Goal: Information Seeking & Learning: Learn about a topic

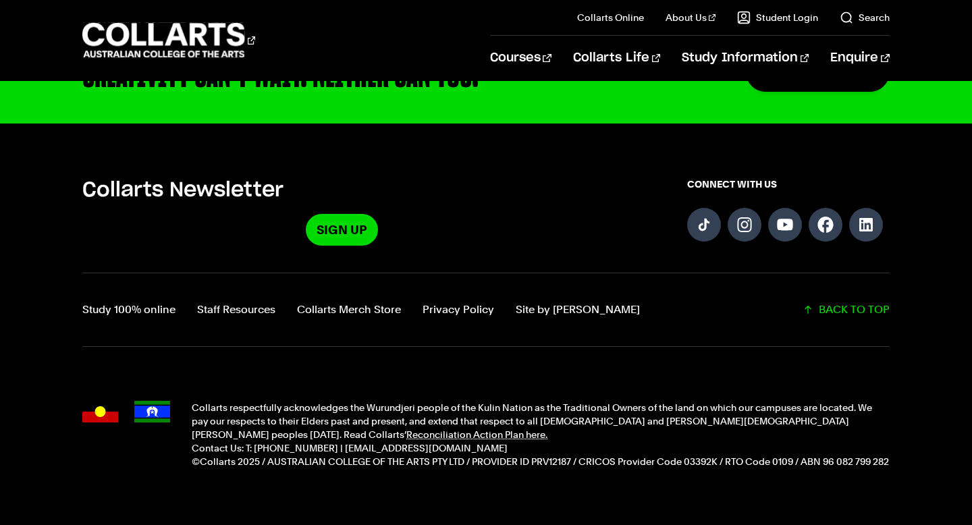
scroll to position [3480, 0]
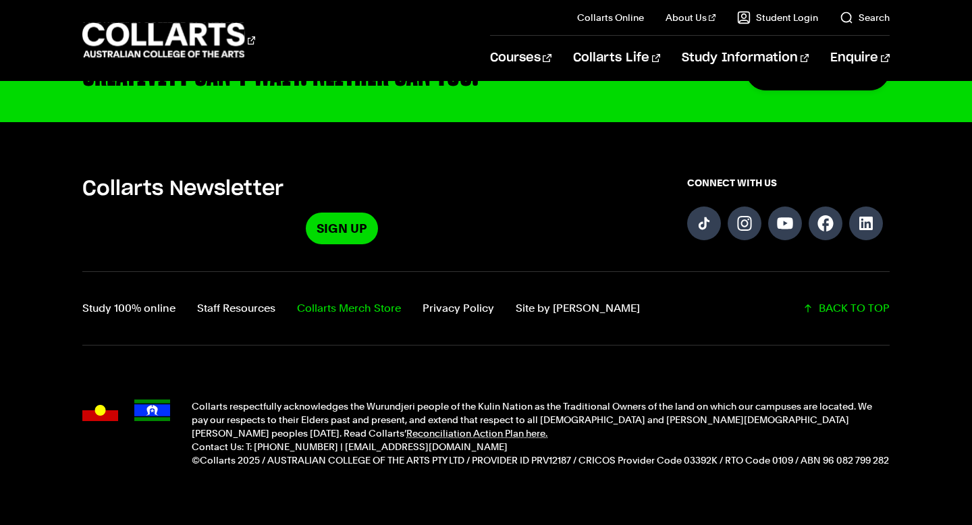
click at [335, 299] on link "Collarts Merch Store" at bounding box center [349, 308] width 104 height 19
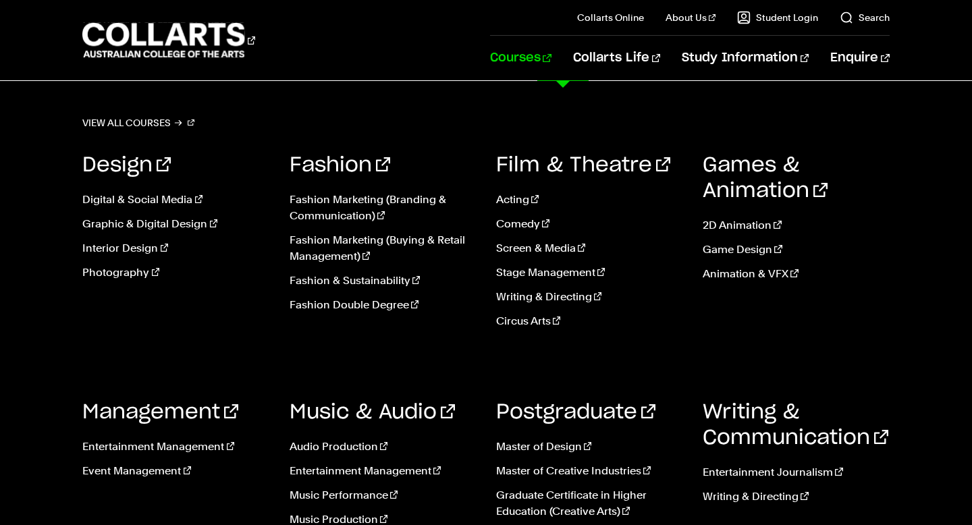
scroll to position [1240, 0]
click at [569, 448] on link "Master of Design" at bounding box center [589, 447] width 186 height 16
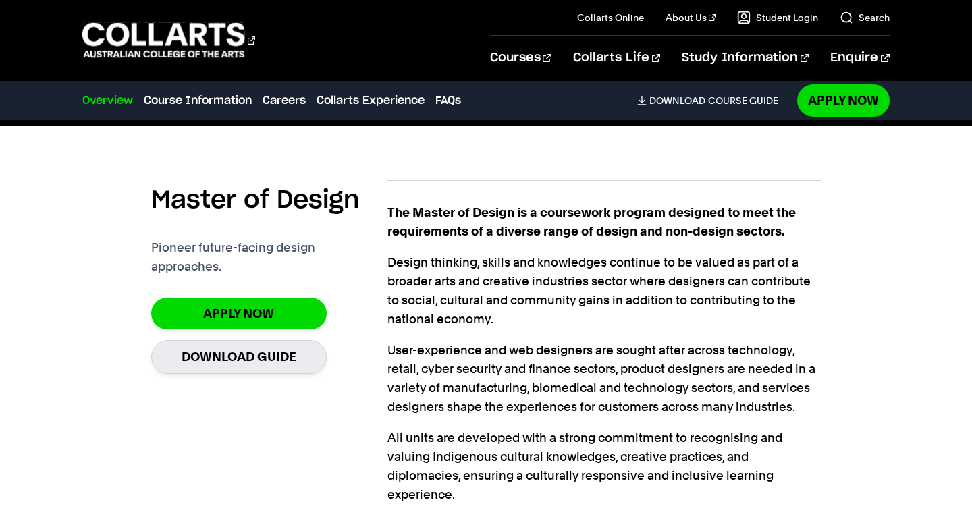
scroll to position [361, 0]
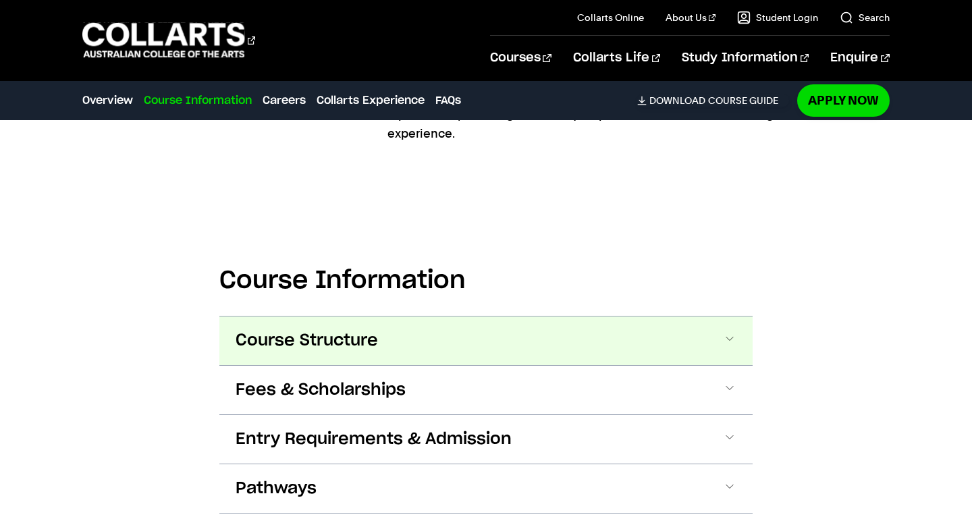
click at [437, 346] on button "Course Structure" at bounding box center [485, 341] width 533 height 49
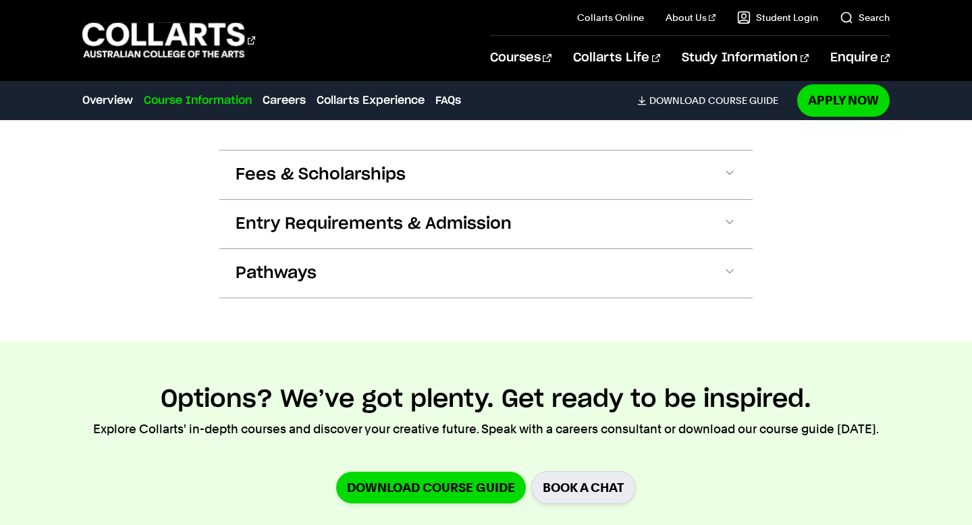
scroll to position [1356, 0]
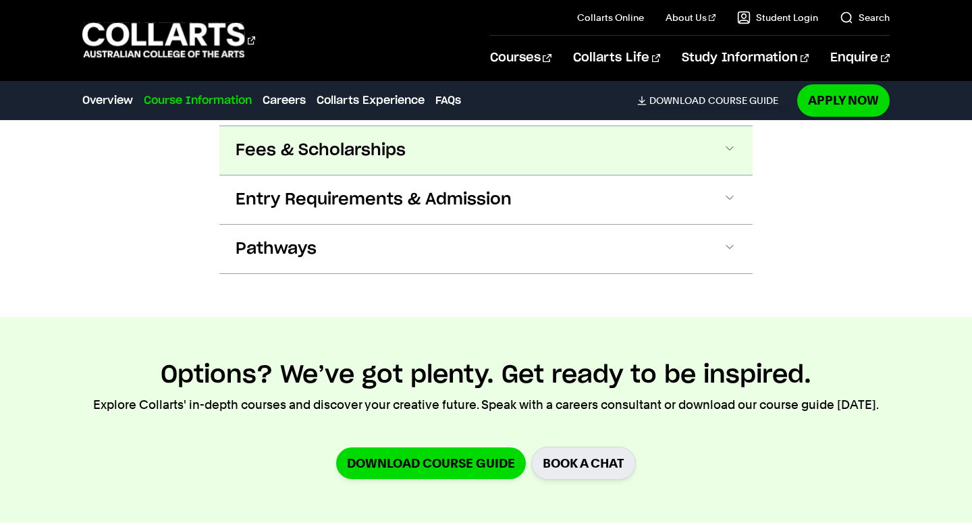
click at [451, 172] on button "Fees & Scholarships" at bounding box center [485, 150] width 533 height 49
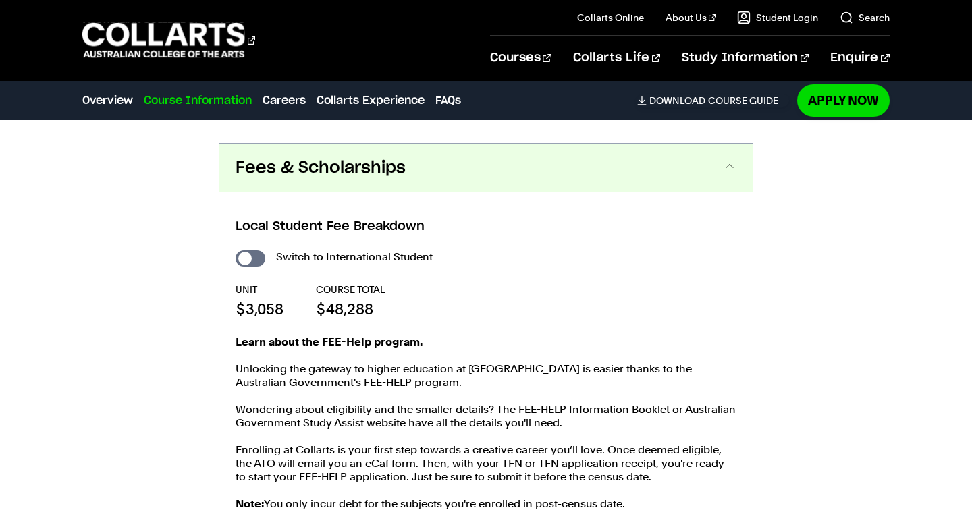
scroll to position [1326, 0]
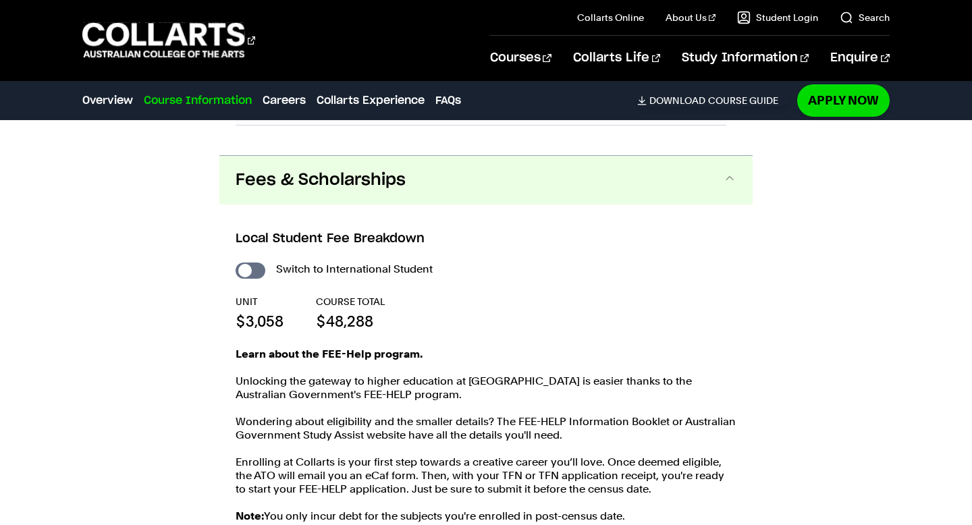
click at [456, 202] on button "Fees & Scholarships" at bounding box center [485, 180] width 533 height 49
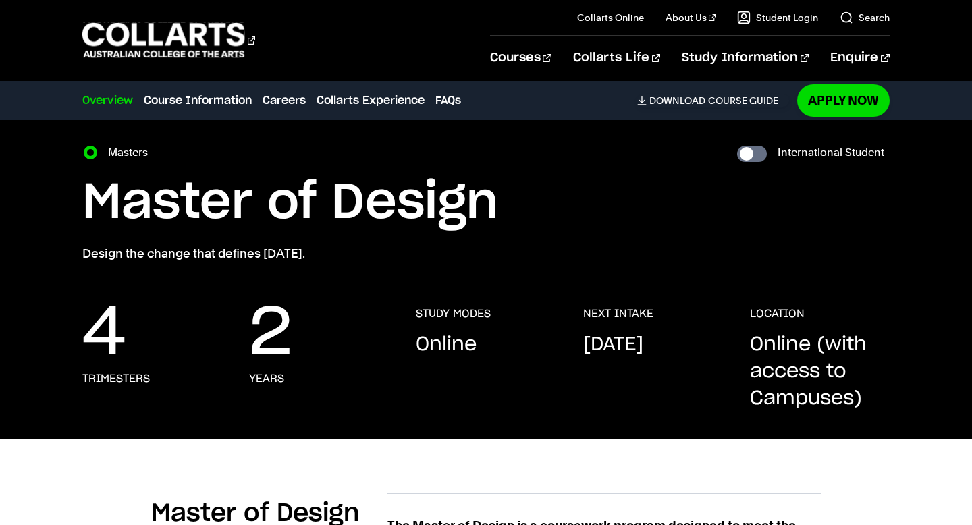
scroll to position [0, 0]
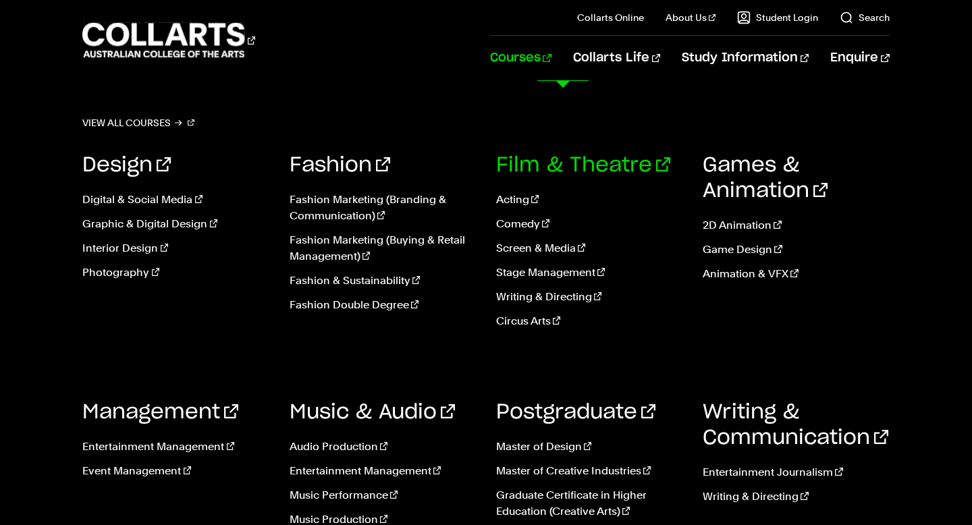
click at [527, 165] on link "Film & Theatre" at bounding box center [583, 165] width 174 height 20
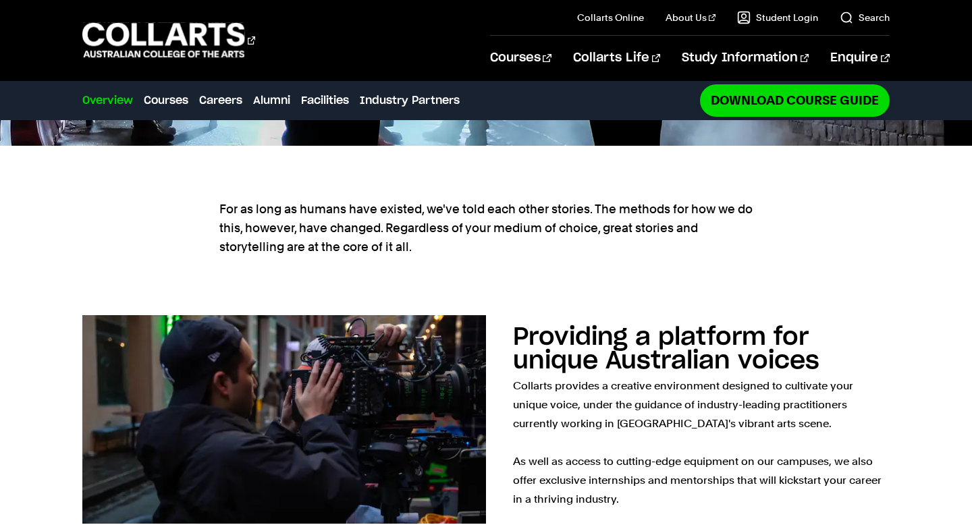
scroll to position [546, 0]
